Goal: Browse casually

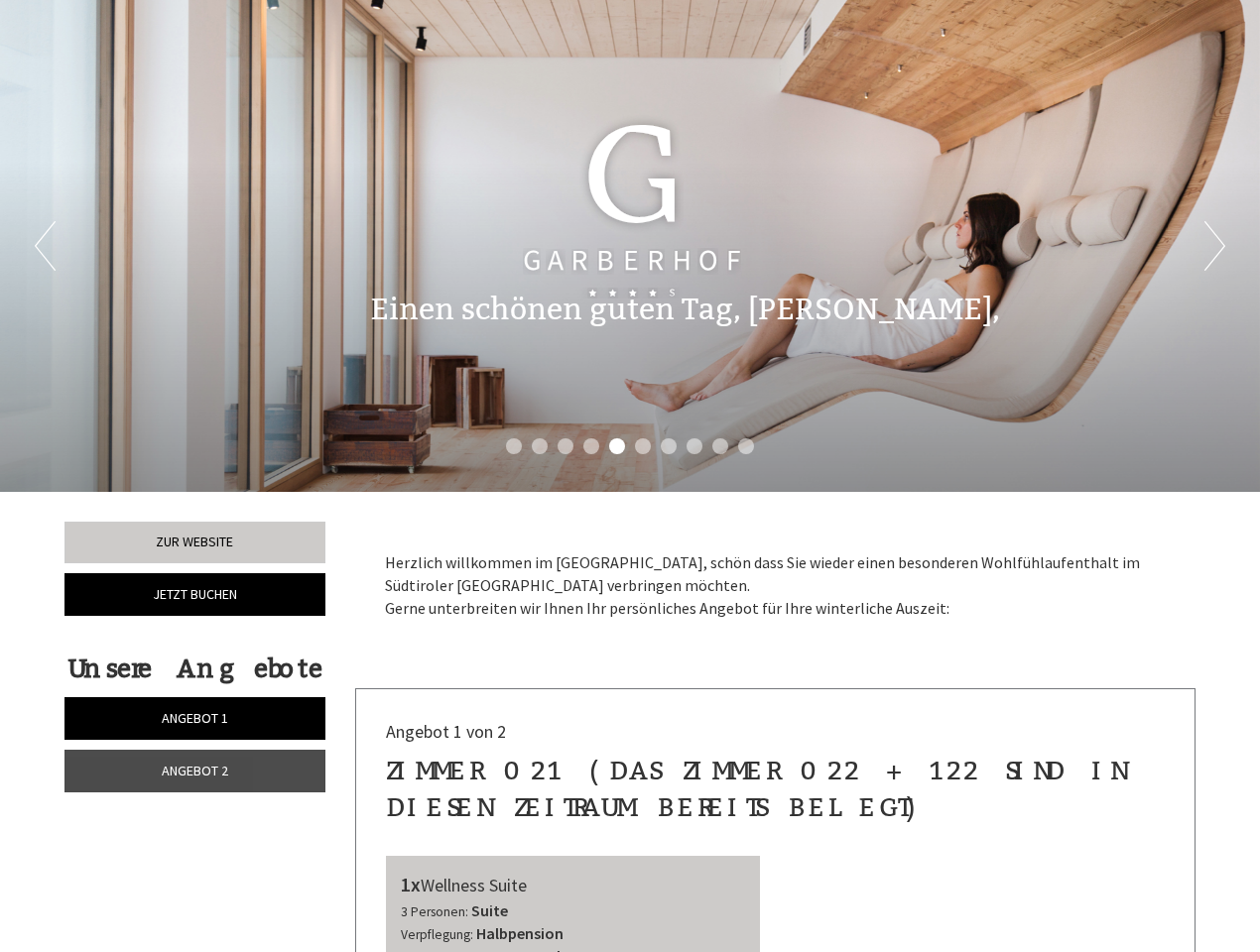
click at [630, 476] on div "Previous Next 1 2 3 4 5 6 7 8 9 10" at bounding box center [630, 246] width 1260 height 492
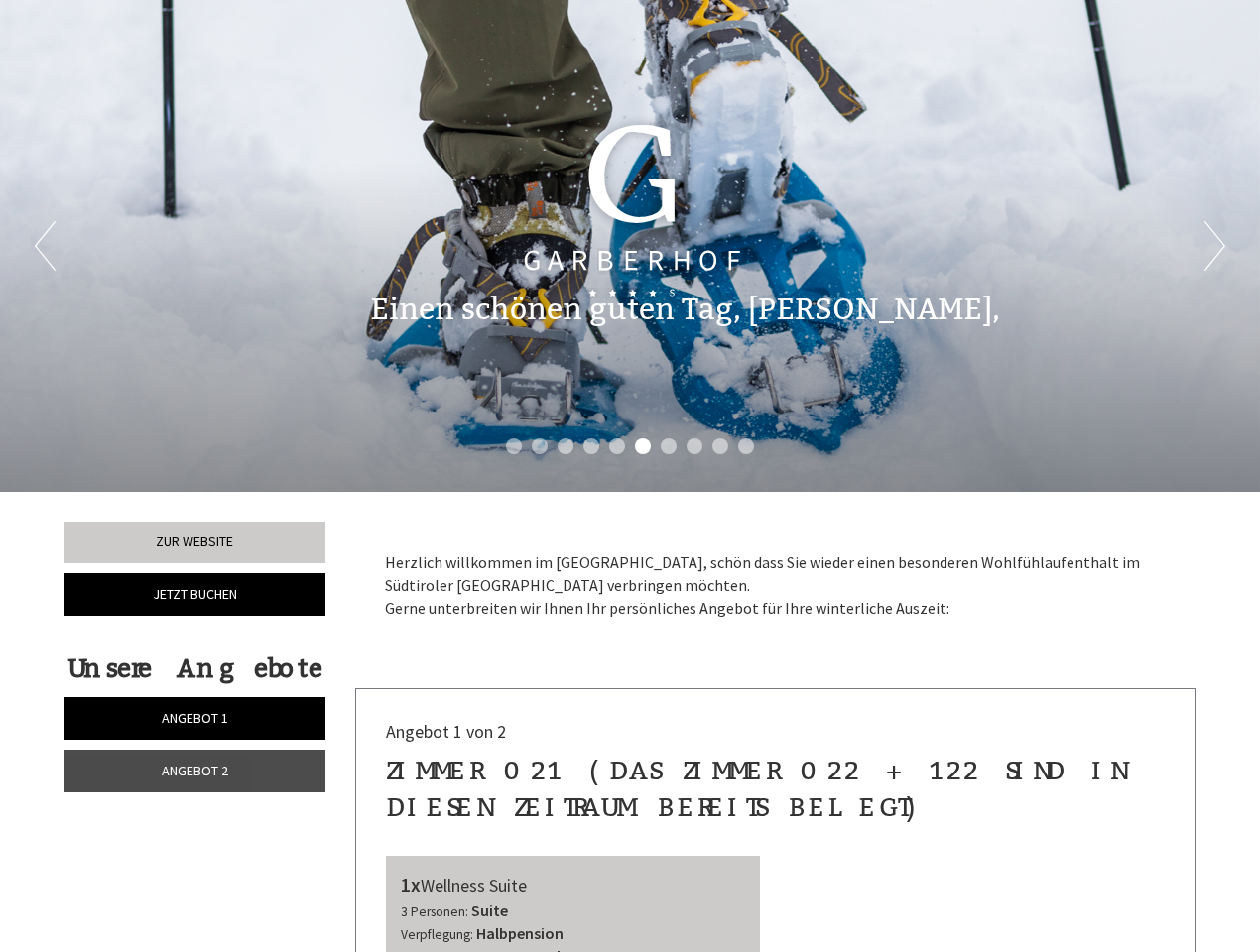
click at [45, 246] on button "Previous" at bounding box center [45, 246] width 21 height 50
click at [1215, 246] on button "Next" at bounding box center [1215, 246] width 21 height 50
click at [514, 447] on li "1" at bounding box center [515, 447] width 16 height 16
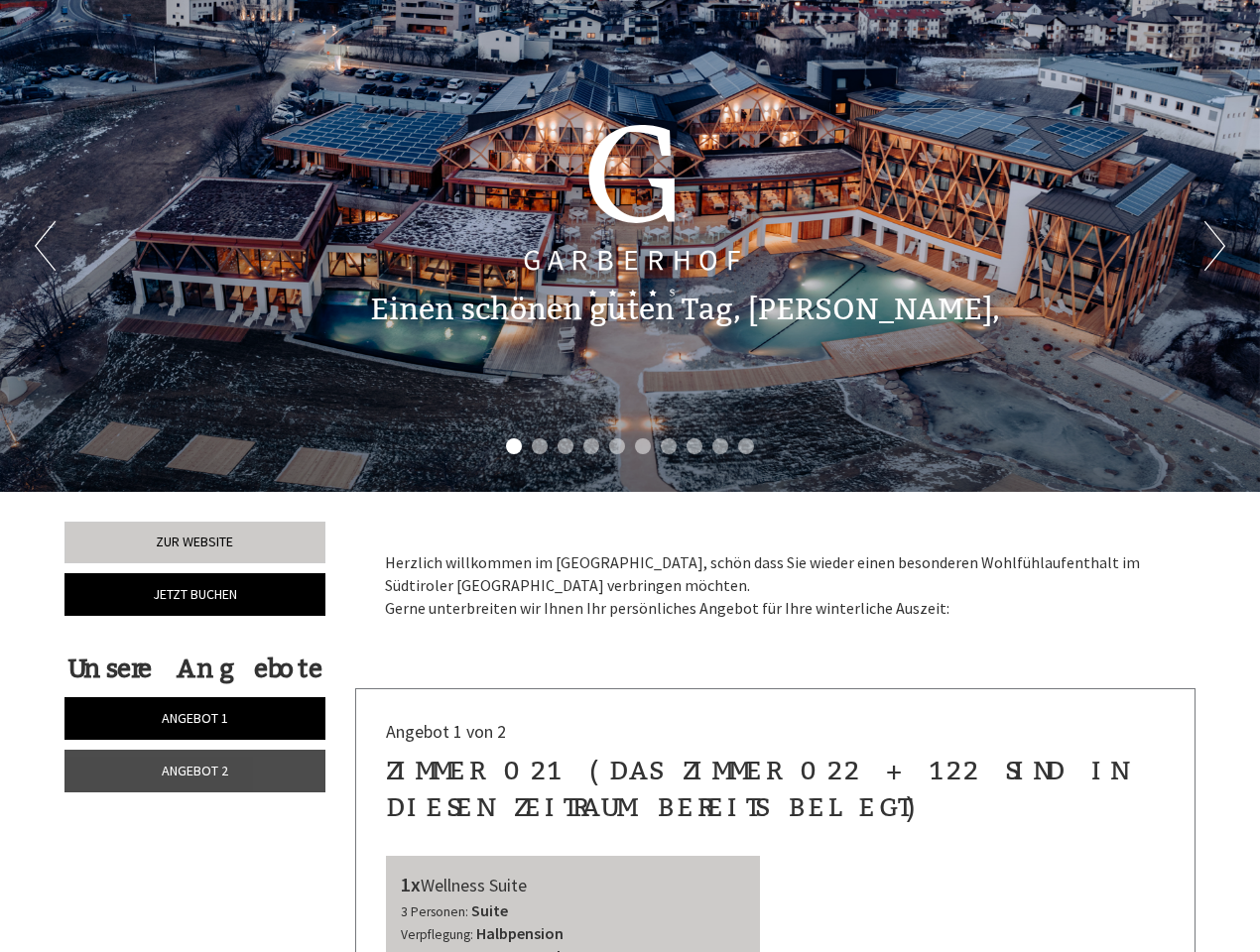
click at [540, 447] on li "2" at bounding box center [540, 447] width 16 height 16
click at [566, 447] on li "3" at bounding box center [566, 447] width 16 height 16
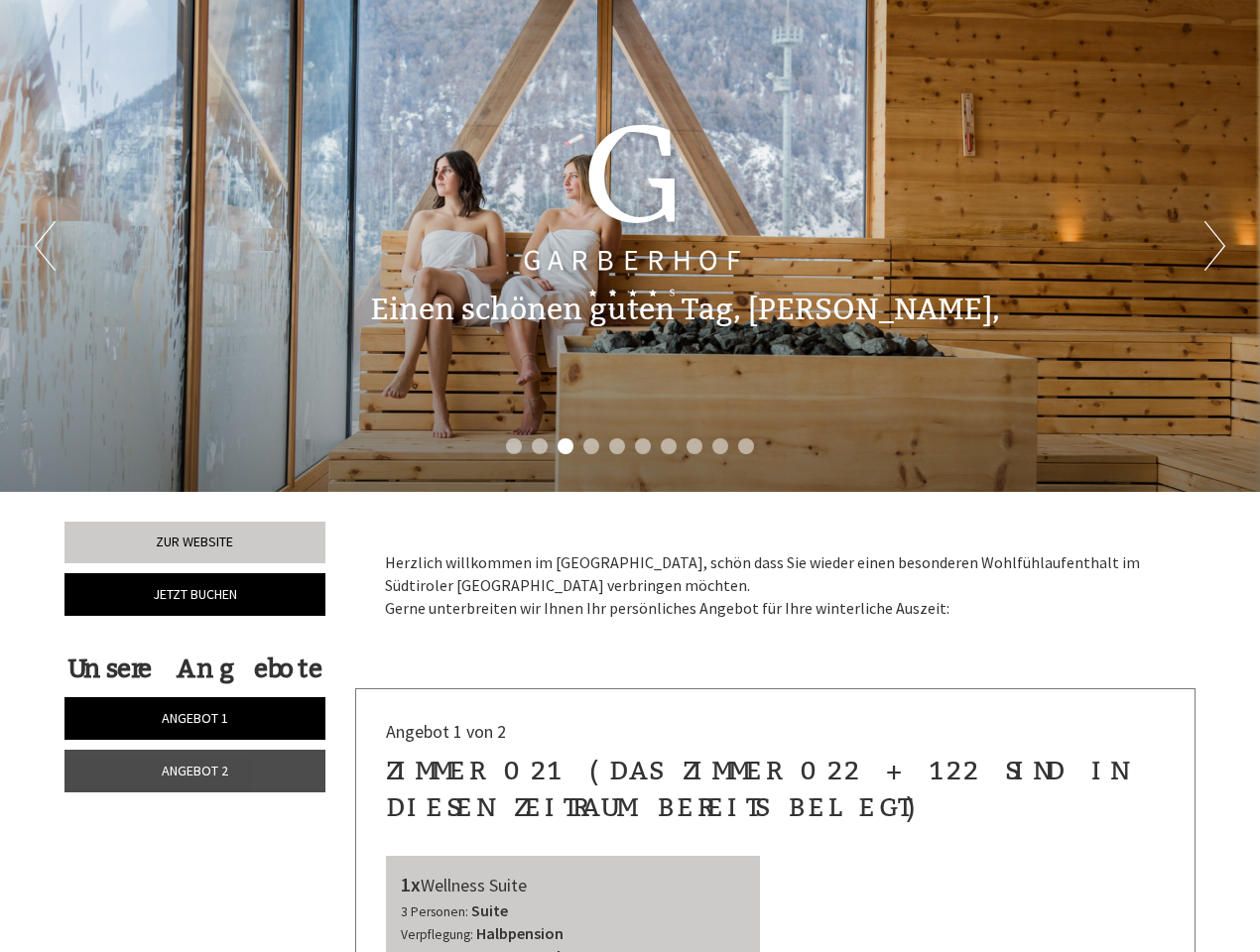
click at [592, 447] on li "4" at bounding box center [592, 447] width 16 height 16
click at [618, 447] on li "5" at bounding box center [618, 447] width 16 height 16
click at [643, 447] on li "6" at bounding box center [643, 447] width 16 height 16
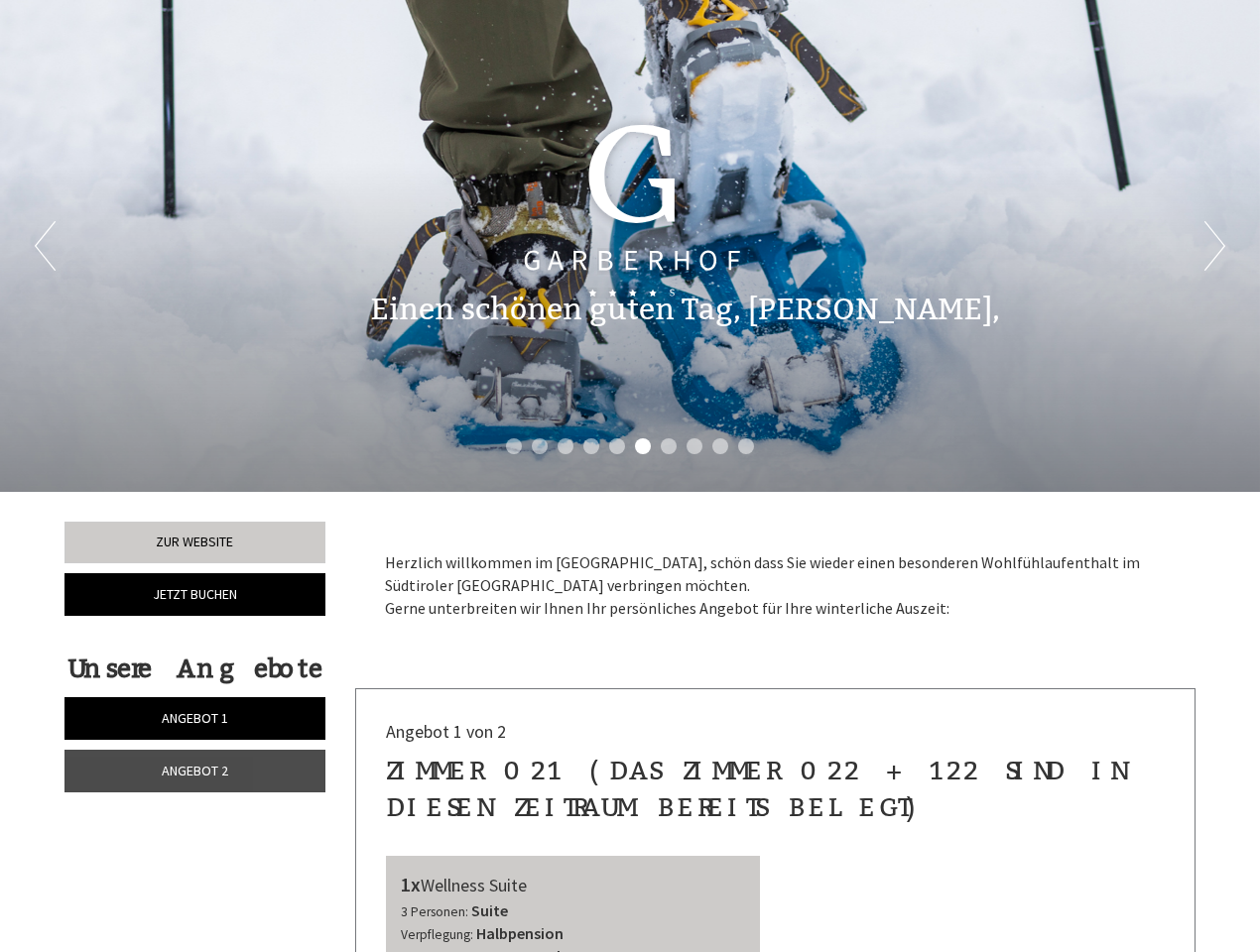
click at [668, 447] on li "7" at bounding box center [668, 447] width 16 height 16
